Goal: Task Accomplishment & Management: Complete application form

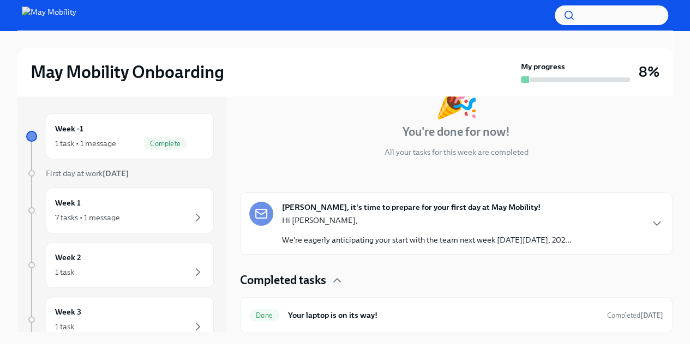
scroll to position [1, 0]
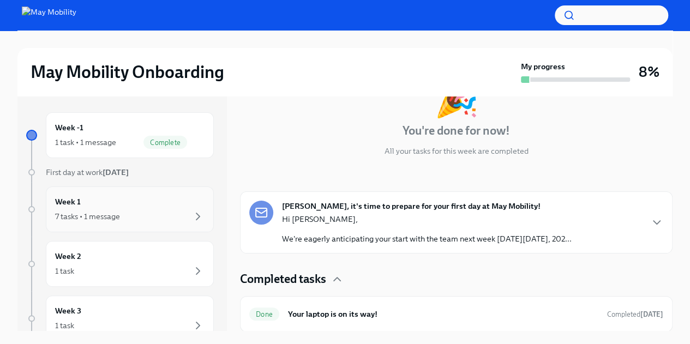
click at [164, 210] on div "7 tasks • 1 message" at bounding box center [130, 216] width 150 height 13
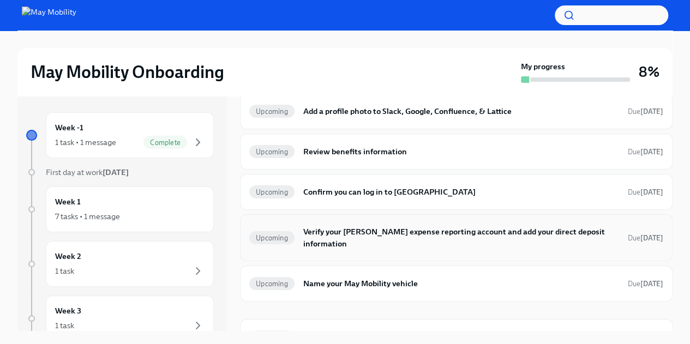
scroll to position [169, 0]
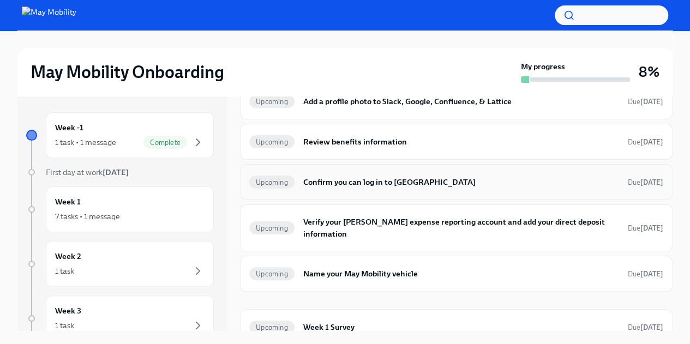
click at [409, 178] on h6 "Confirm you can log in to [GEOGRAPHIC_DATA]" at bounding box center [461, 182] width 316 height 12
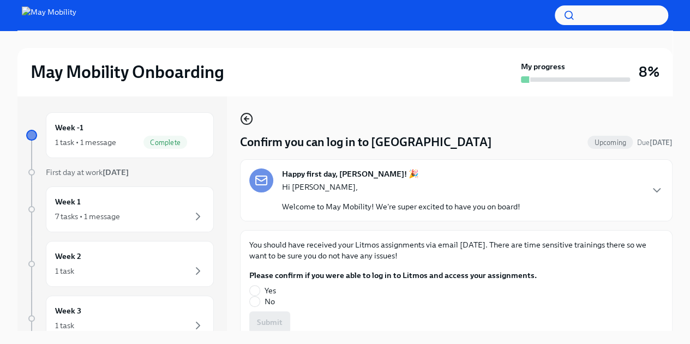
click at [247, 119] on icon "button" at bounding box center [247, 119] width 4 height 0
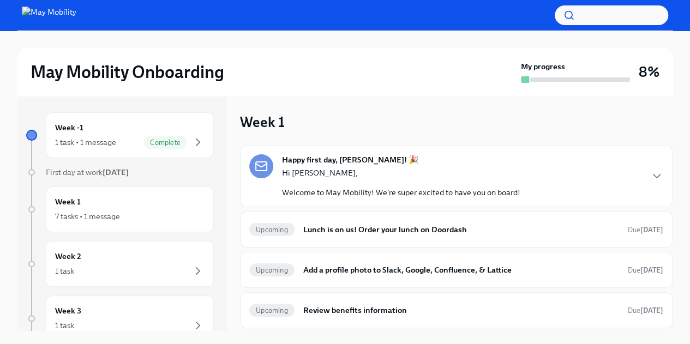
click at [365, 186] on div "Hi [PERSON_NAME], Welcome to May Mobility! We're super excited to have you on b…" at bounding box center [401, 183] width 239 height 31
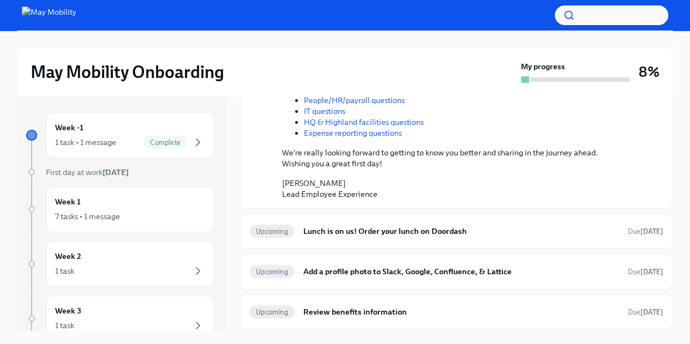
scroll to position [246, 0]
click at [119, 174] on strong "[DATE]" at bounding box center [116, 173] width 26 height 10
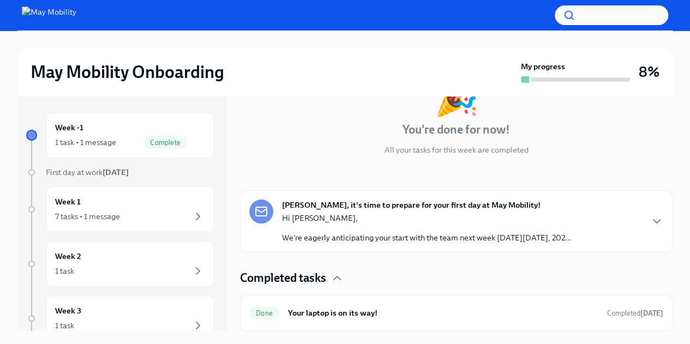
scroll to position [82, 0]
click at [510, 218] on p "Hi [PERSON_NAME]," at bounding box center [427, 219] width 290 height 11
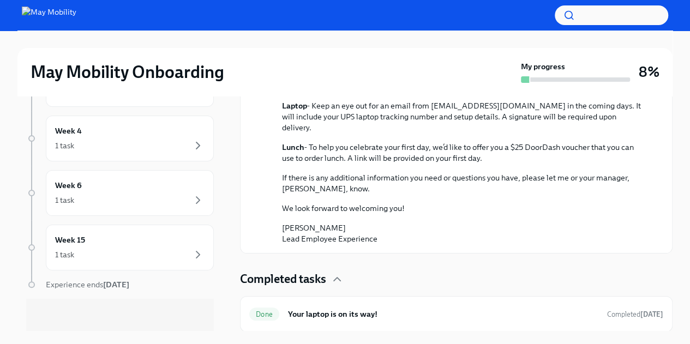
scroll to position [0, 0]
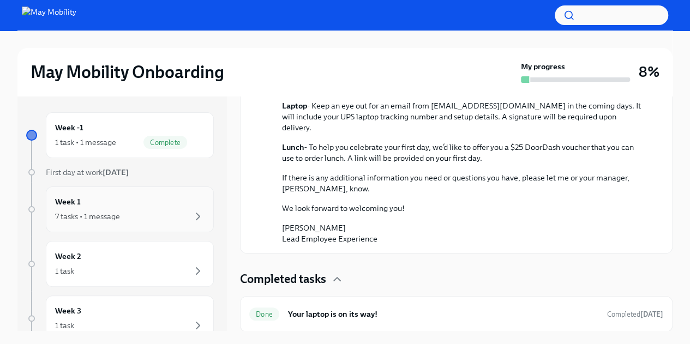
click at [75, 197] on h6 "Week 1" at bounding box center [68, 202] width 26 height 12
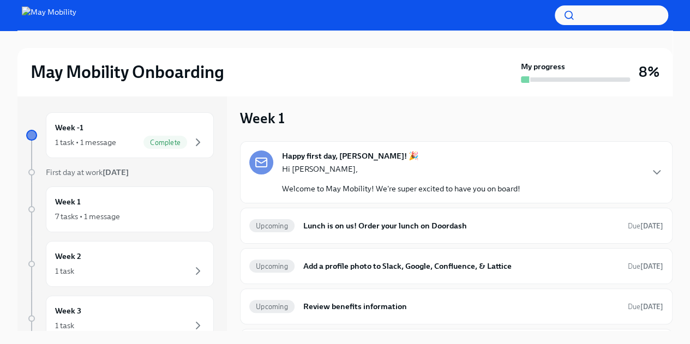
scroll to position [2, 0]
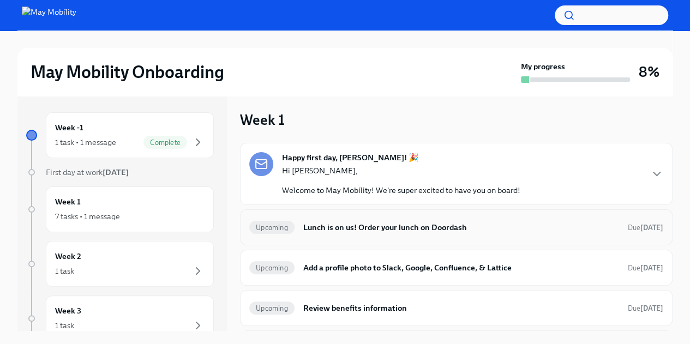
click at [326, 232] on h6 "Lunch is on us! Order your lunch on Doordash" at bounding box center [461, 228] width 316 height 12
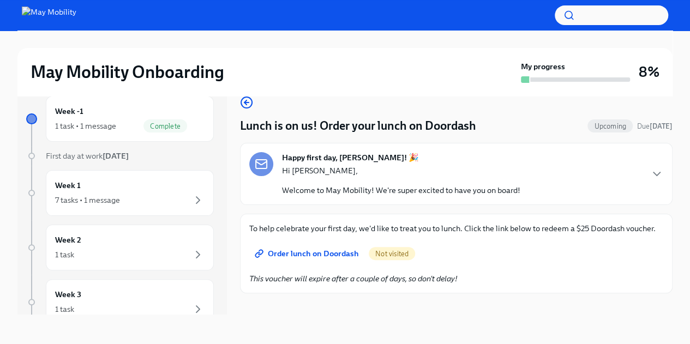
scroll to position [19, 0]
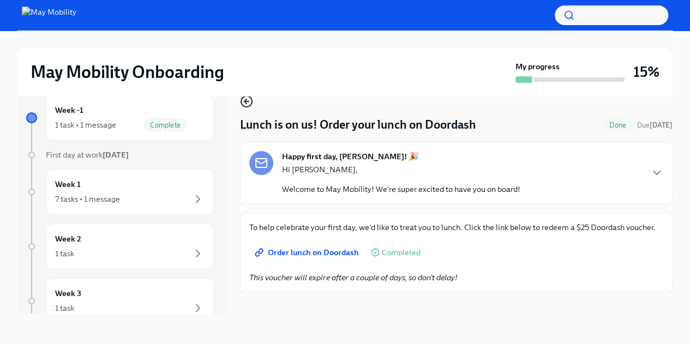
click at [242, 104] on circle "button" at bounding box center [246, 101] width 11 height 11
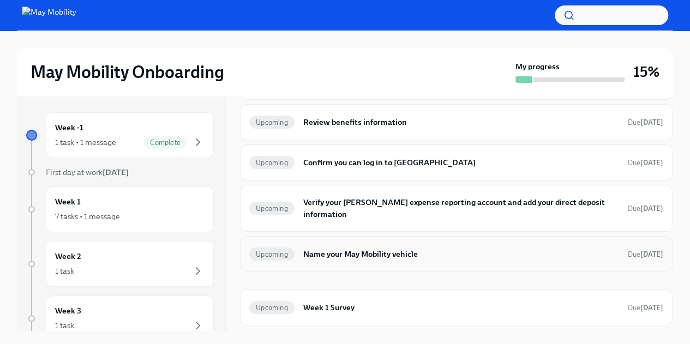
scroll to position [148, 0]
click at [373, 160] on h6 "Confirm you can log in to [GEOGRAPHIC_DATA]" at bounding box center [461, 162] width 316 height 12
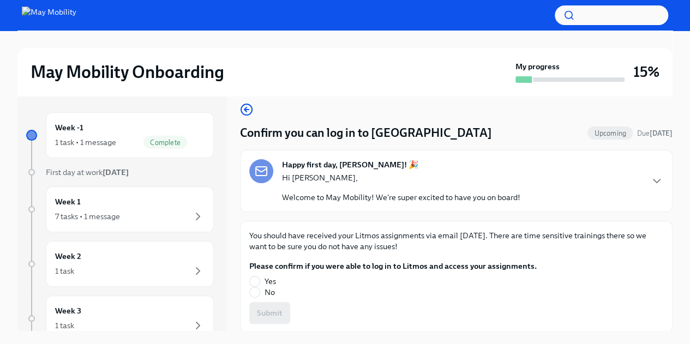
scroll to position [10, 0]
click at [248, 114] on icon "button" at bounding box center [246, 109] width 13 height 13
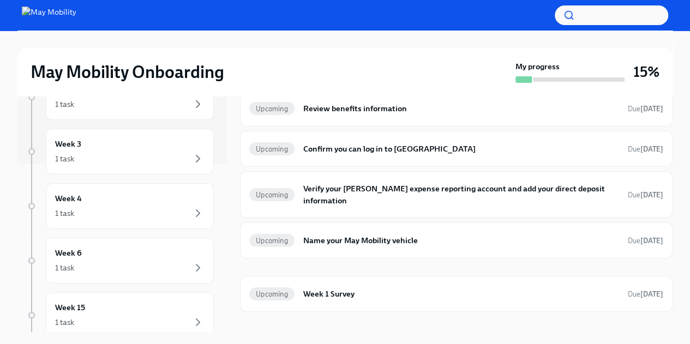
scroll to position [235, 0]
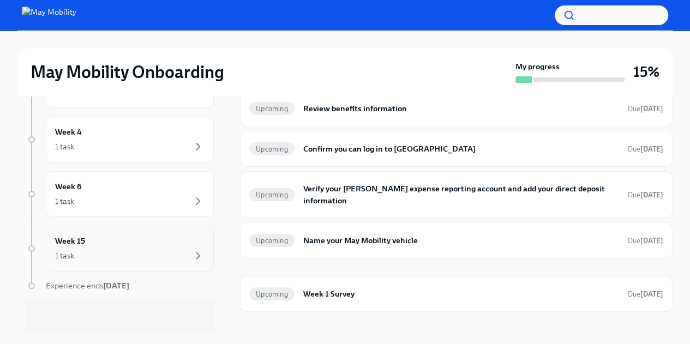
click at [103, 249] on div "1 task" at bounding box center [130, 255] width 150 height 13
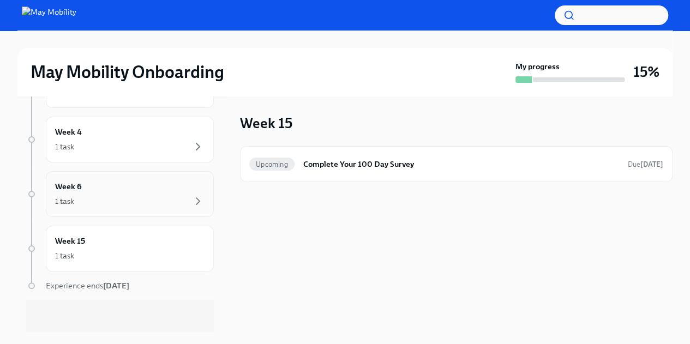
click at [129, 198] on div "1 task" at bounding box center [130, 201] width 150 height 13
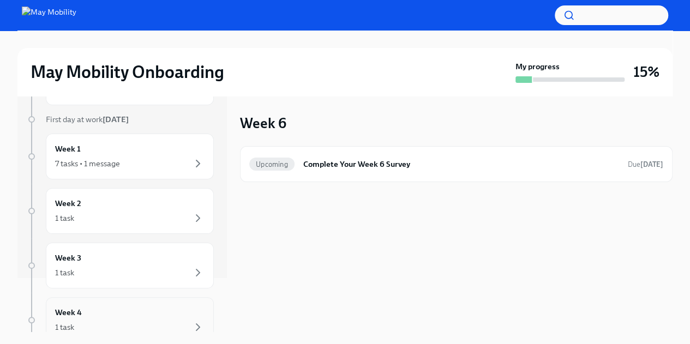
scroll to position [53, 0]
click at [130, 163] on div "7 tasks • 1 message" at bounding box center [130, 164] width 150 height 13
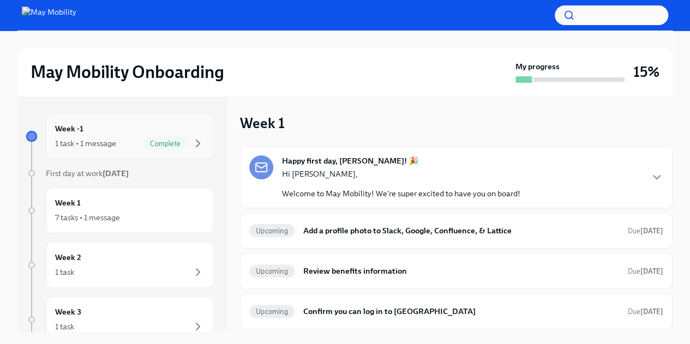
click at [138, 132] on div "Week -1 1 task • 1 message Complete" at bounding box center [130, 136] width 150 height 27
